Goal: Find contact information: Find contact information

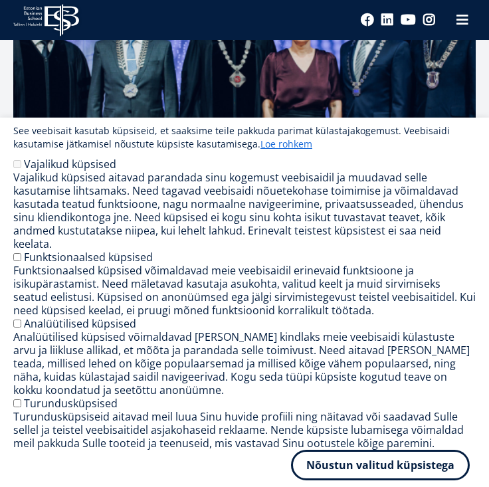
scroll to position [975, 0]
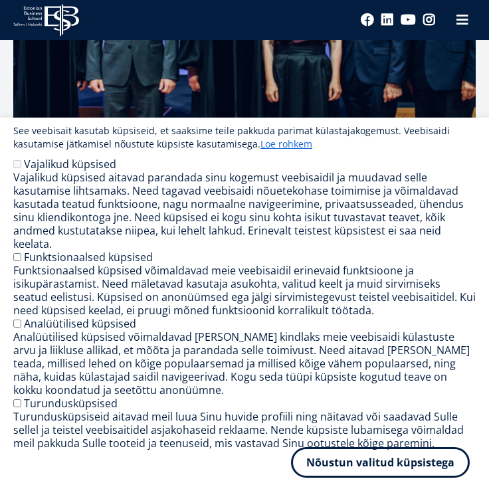
click at [391, 458] on button "Nõustun valitud küpsistega" at bounding box center [380, 462] width 179 height 31
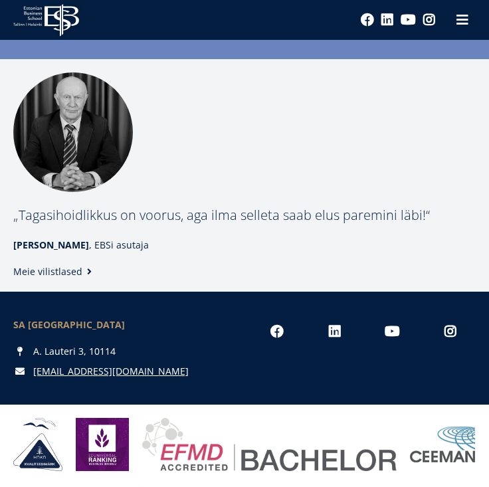
scroll to position [3279, 0]
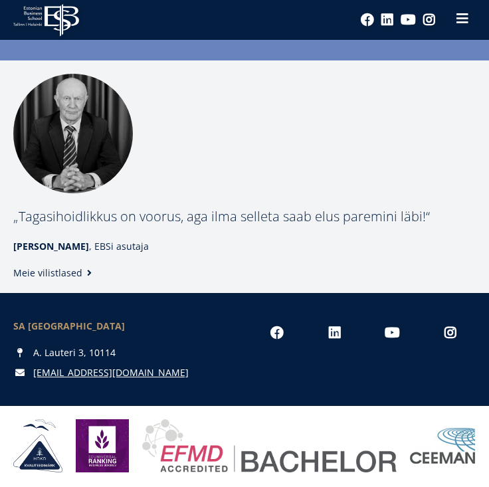
click at [466, 16] on span at bounding box center [462, 18] width 13 height 13
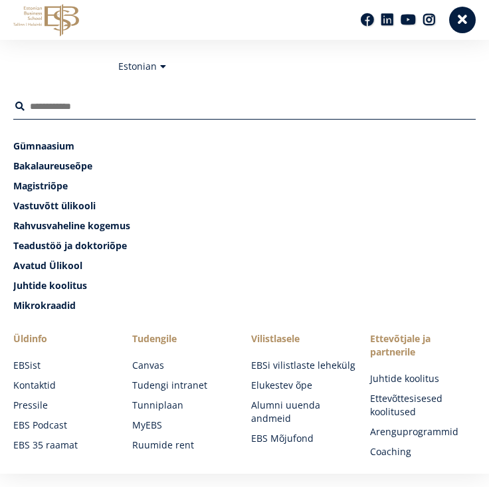
scroll to position [0, 0]
click at [468, 16] on span at bounding box center [462, 18] width 13 height 13
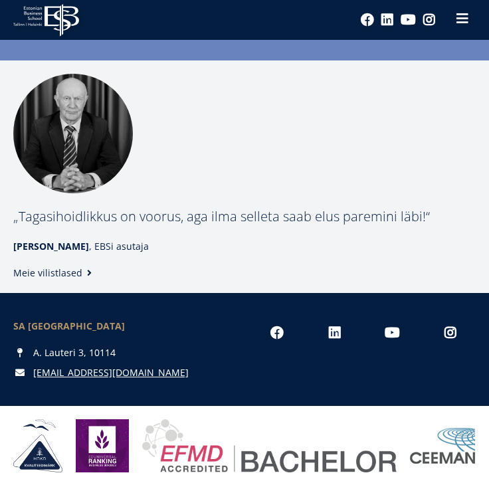
click at [468, 16] on span at bounding box center [462, 18] width 13 height 13
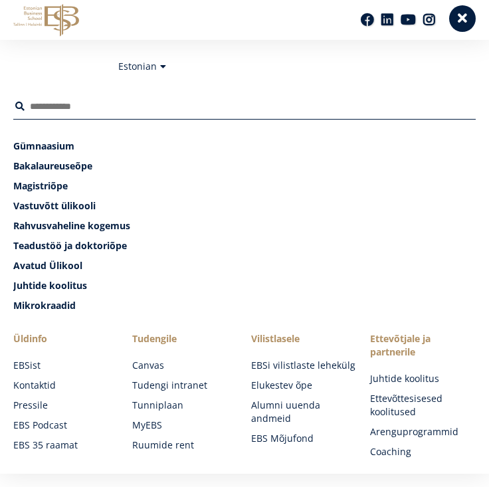
click at [468, 16] on span at bounding box center [462, 18] width 13 height 13
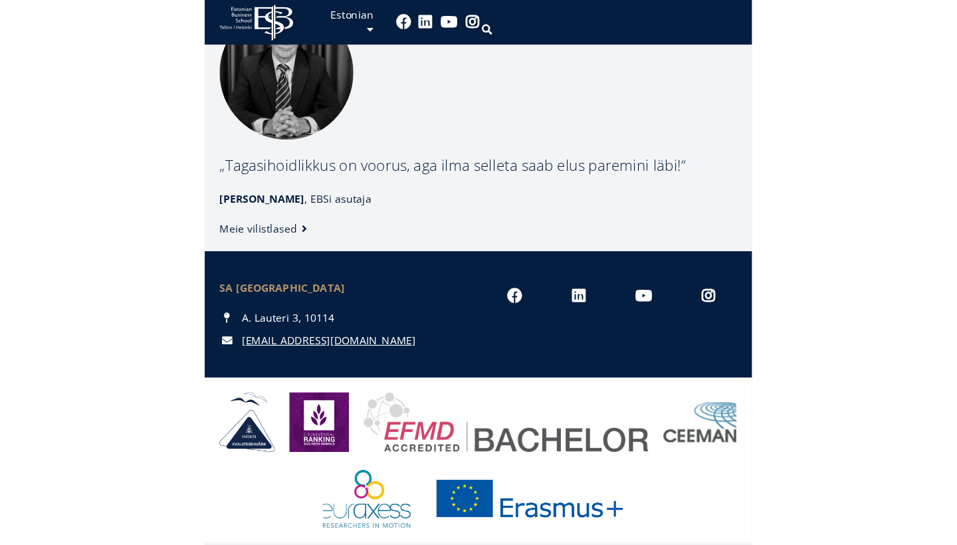
scroll to position [1910, 0]
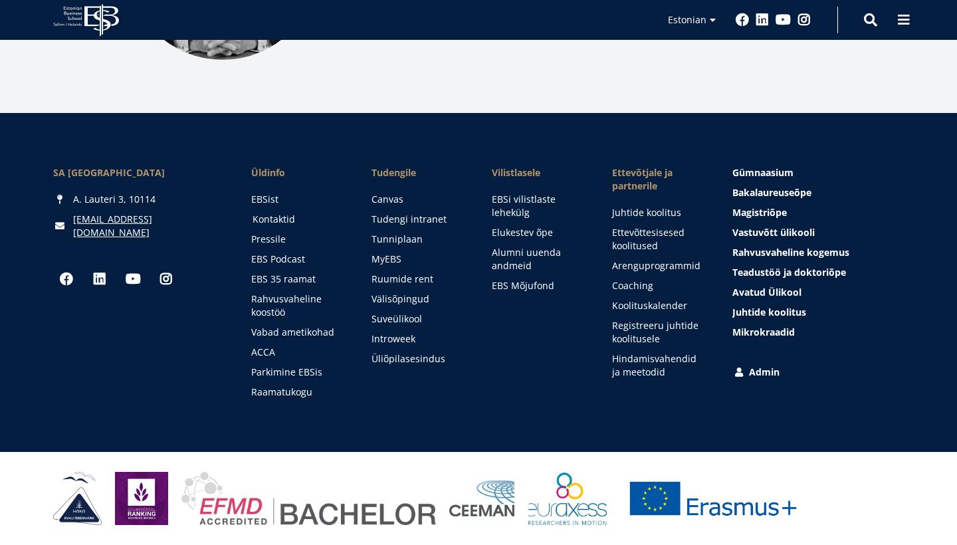
click at [278, 218] on link "Kontaktid" at bounding box center [299, 219] width 94 height 13
click at [398, 173] on link "Tudengile" at bounding box center [418, 172] width 94 height 13
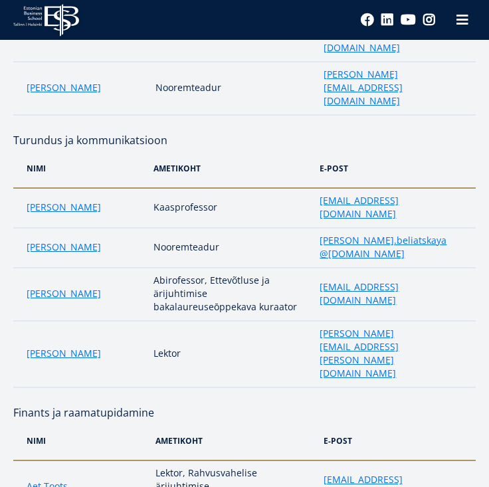
scroll to position [2286, 0]
